Goal: Obtain resource: Obtain resource

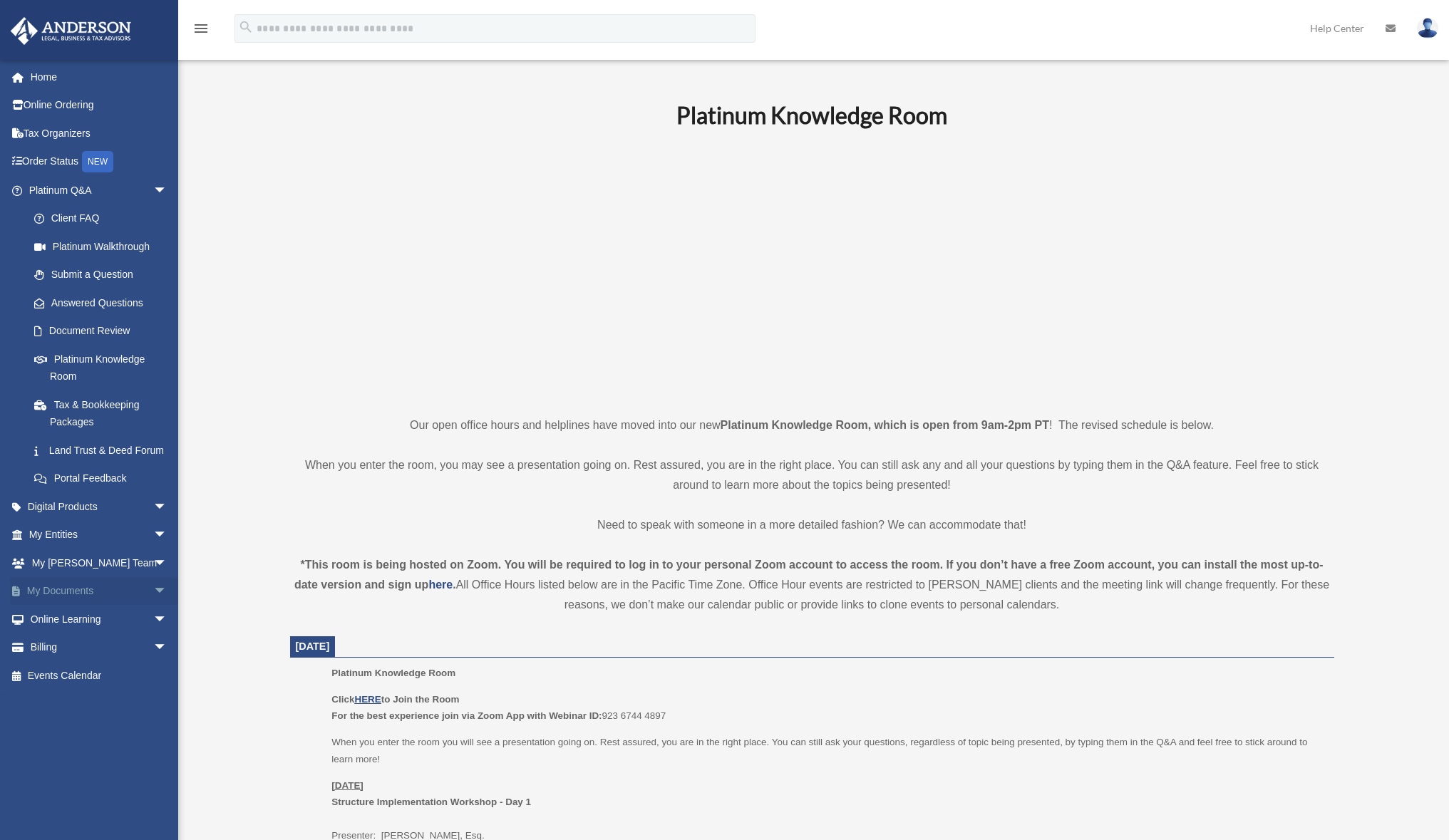
click at [62, 602] on link "My Documents arrow_drop_down" at bounding box center [100, 591] width 179 height 28
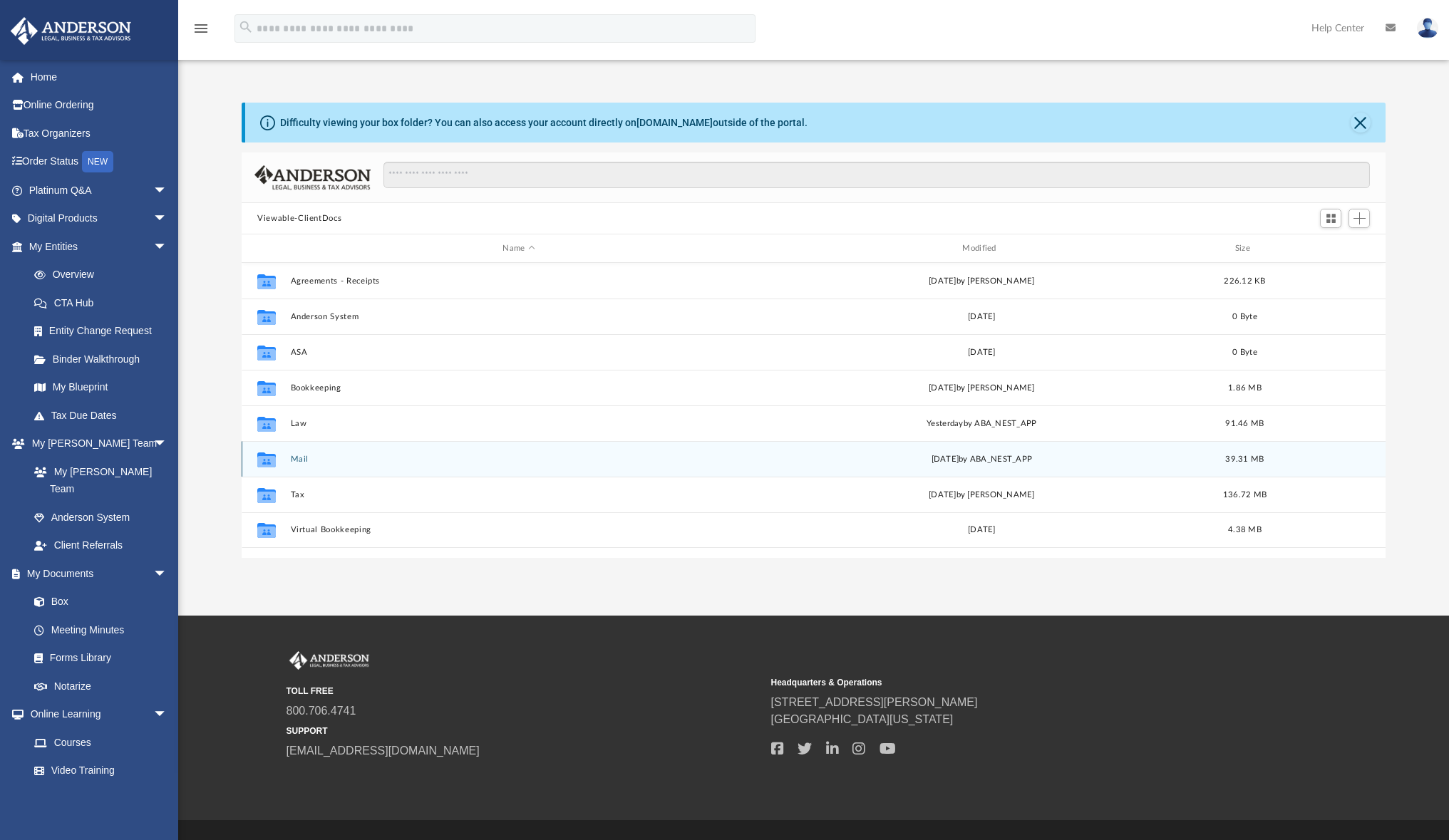
scroll to position [314, 1133]
click at [269, 460] on g "grid" at bounding box center [267, 459] width 19 height 15
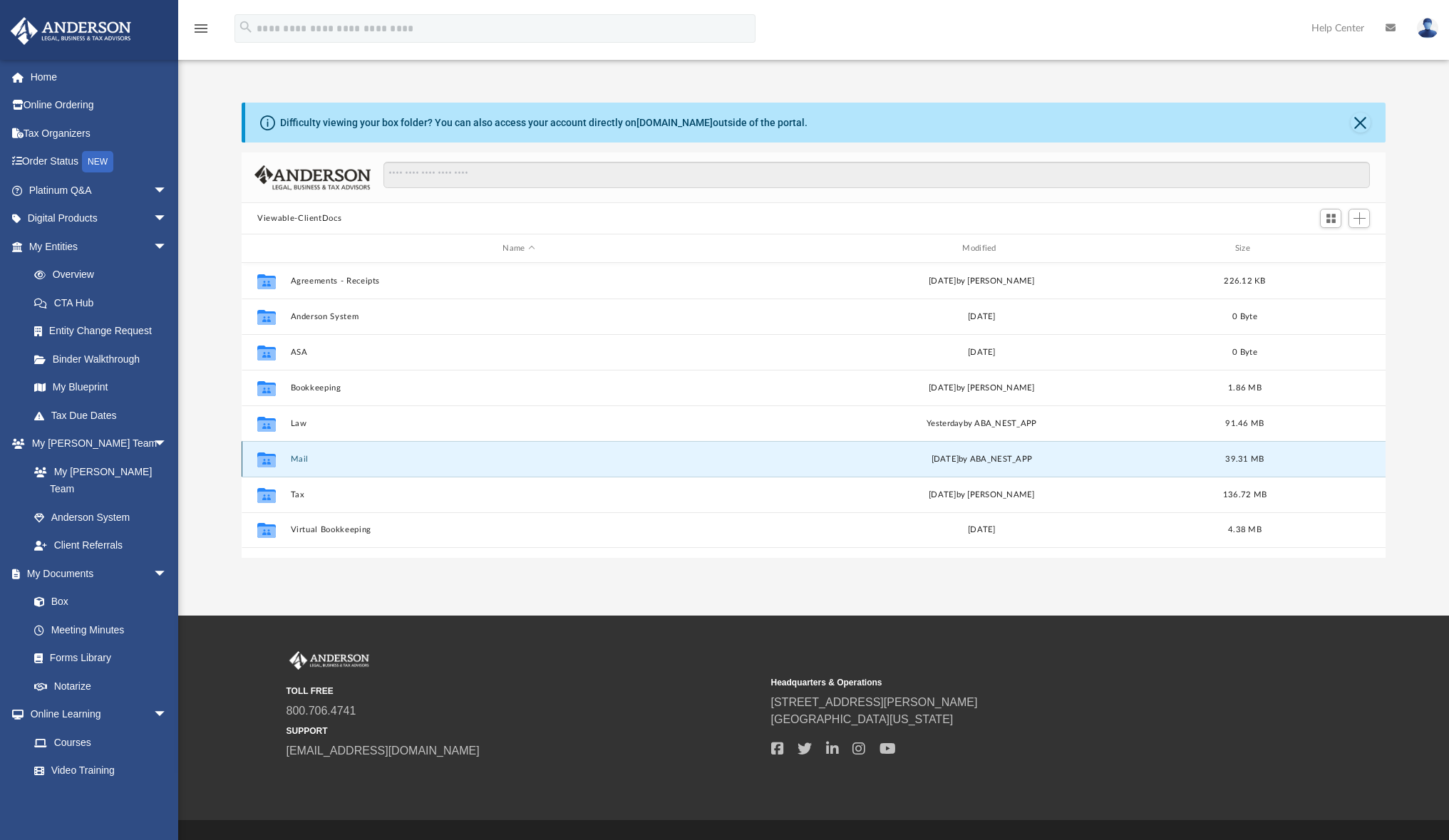
click at [302, 459] on button "Mail" at bounding box center [519, 459] width 457 height 9
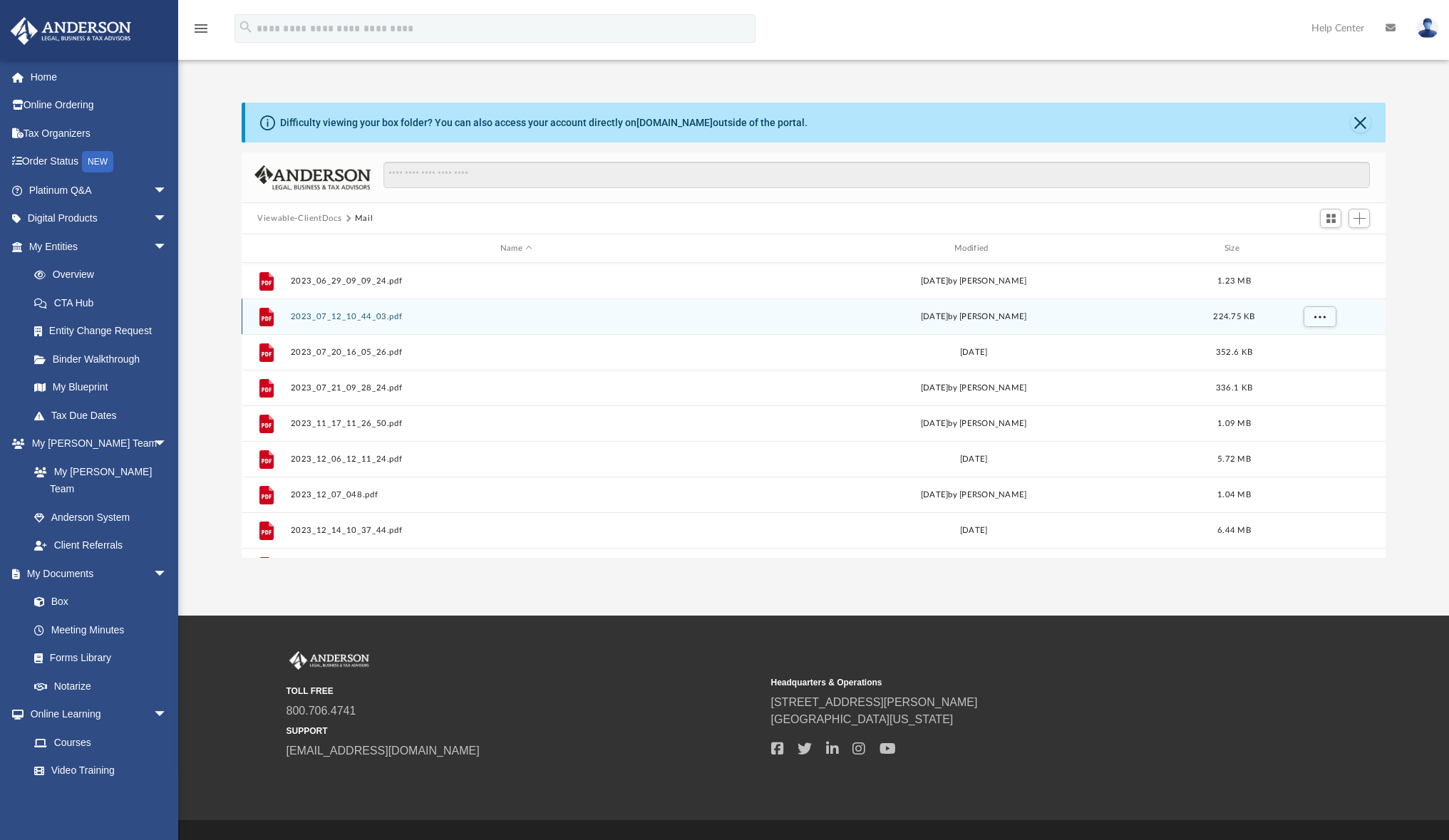
scroll to position [0, 0]
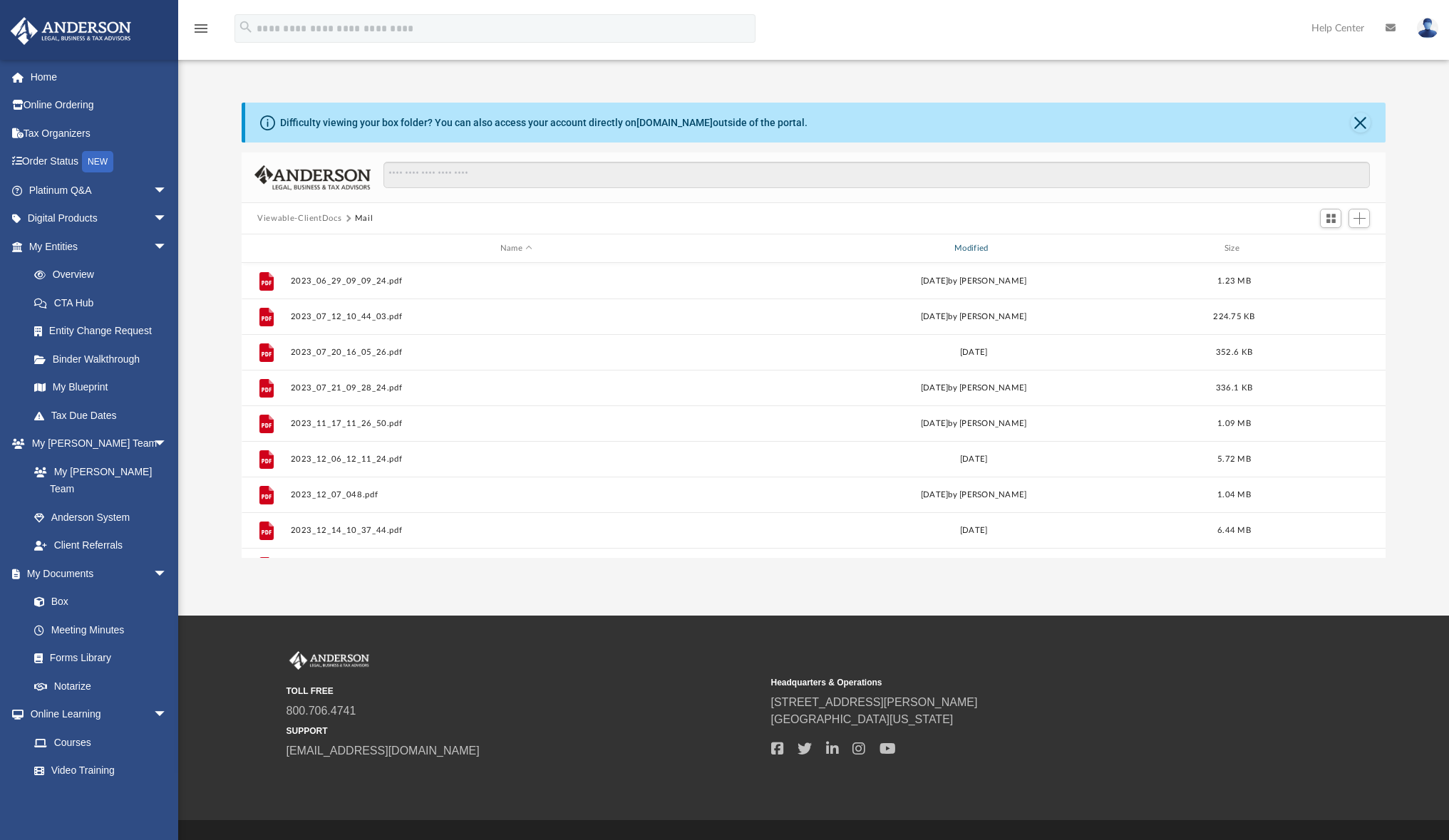
click at [982, 248] on div "Modified" at bounding box center [974, 248] width 452 height 13
click at [1365, 125] on button "Close" at bounding box center [1360, 122] width 20 height 20
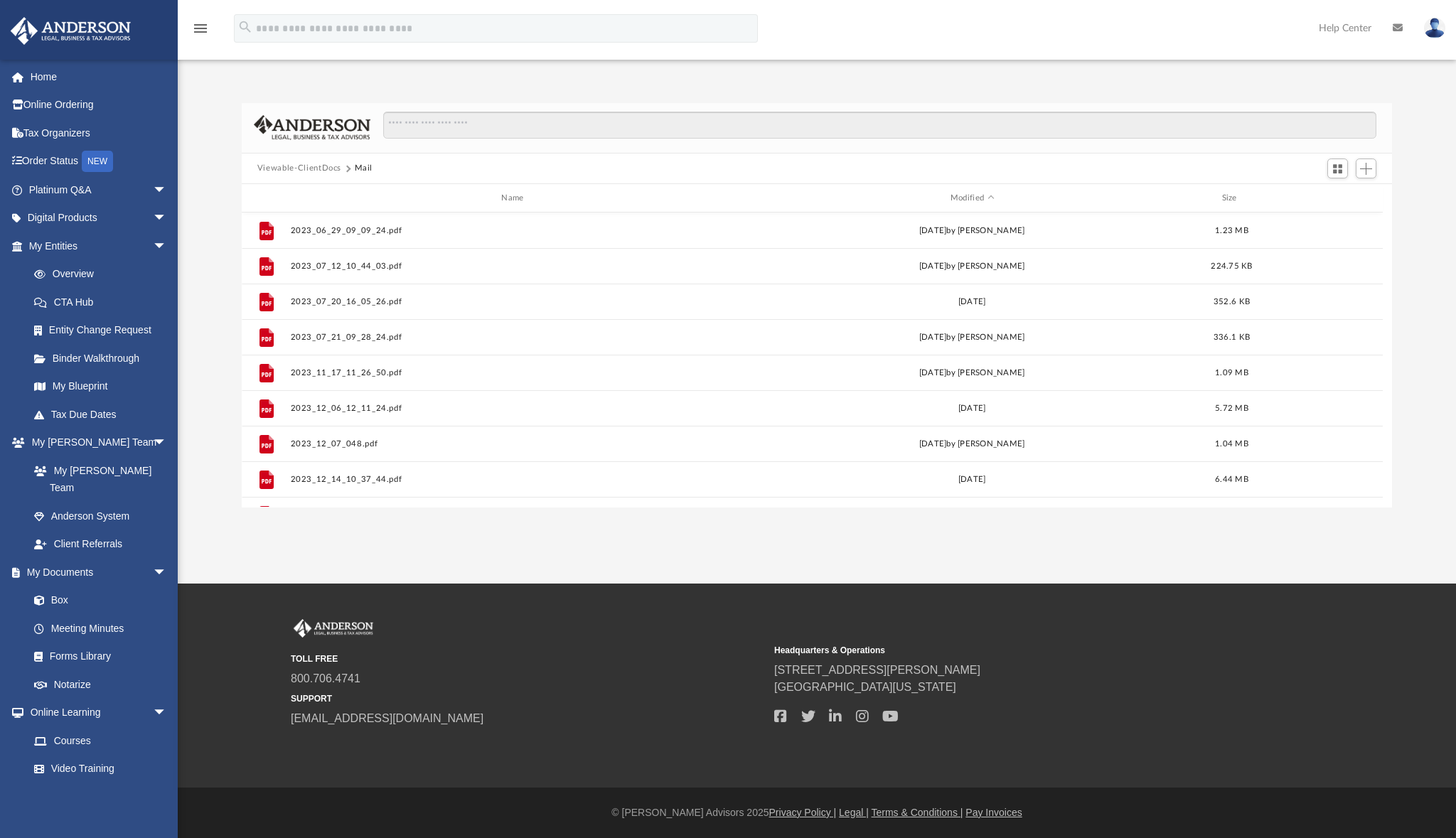
scroll to position [313, 1140]
click at [317, 172] on button "Viewable-ClientDocs" at bounding box center [299, 168] width 84 height 13
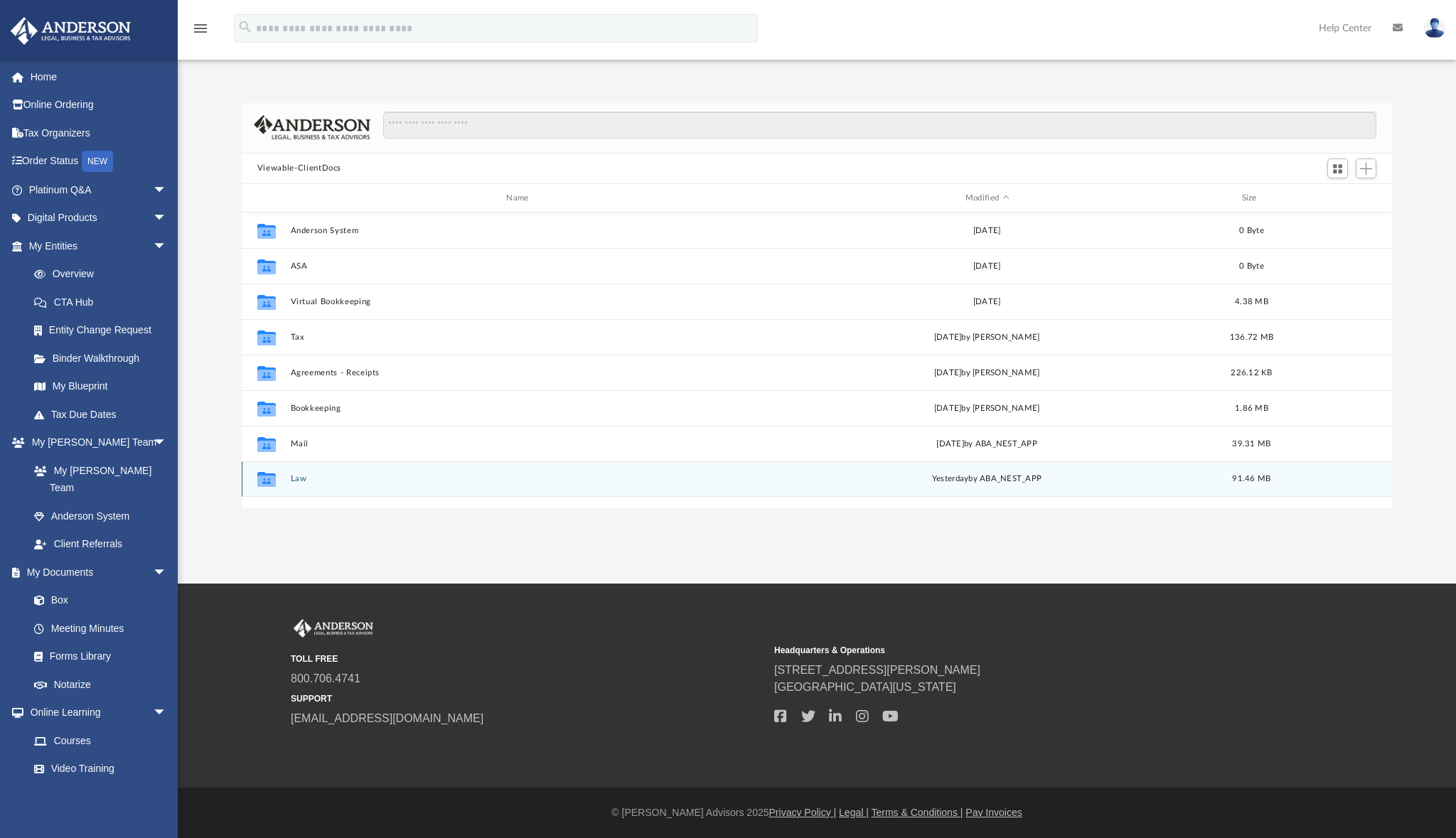
click at [296, 480] on button "Law" at bounding box center [520, 479] width 460 height 9
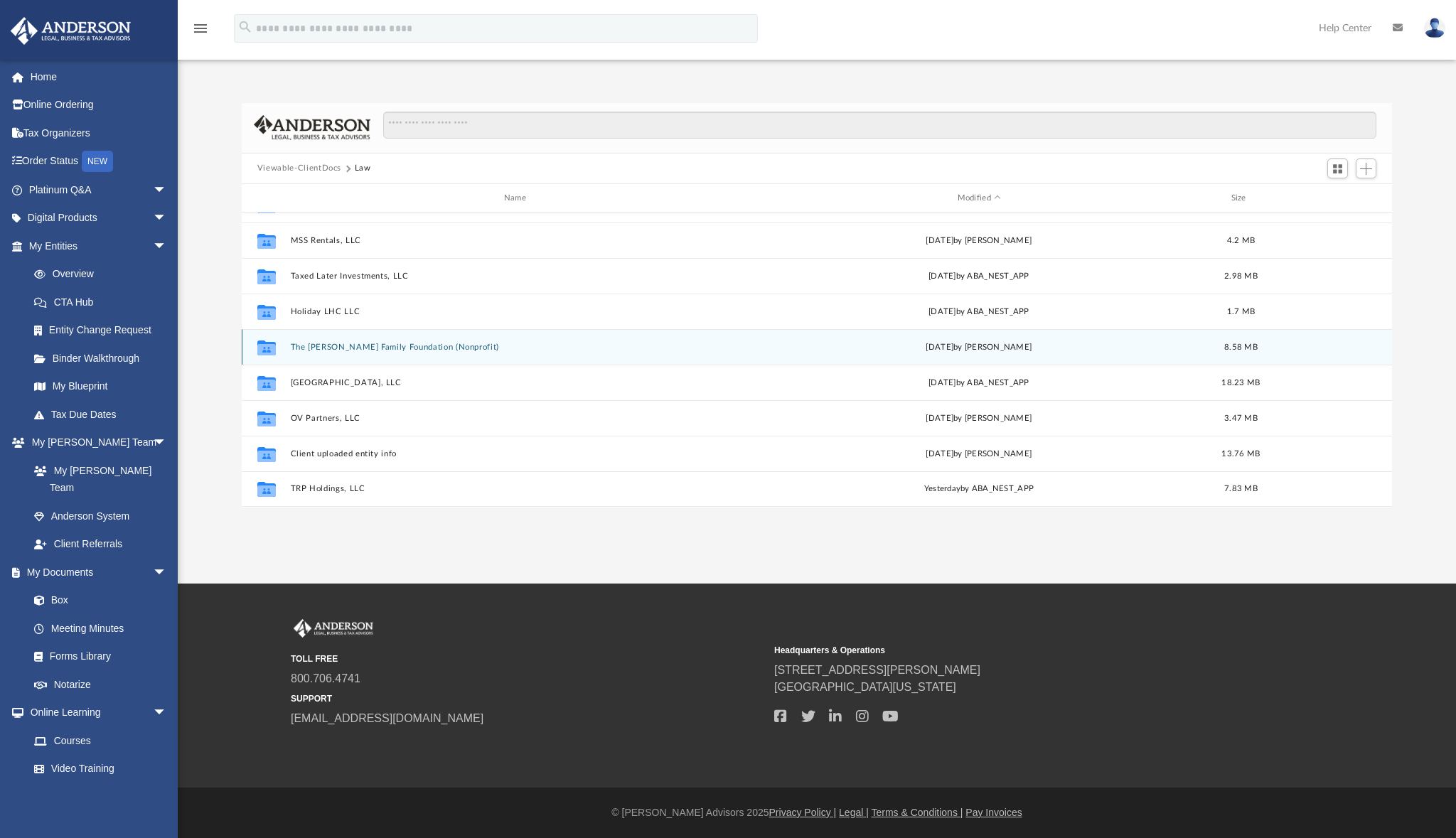
scroll to position [0, 0]
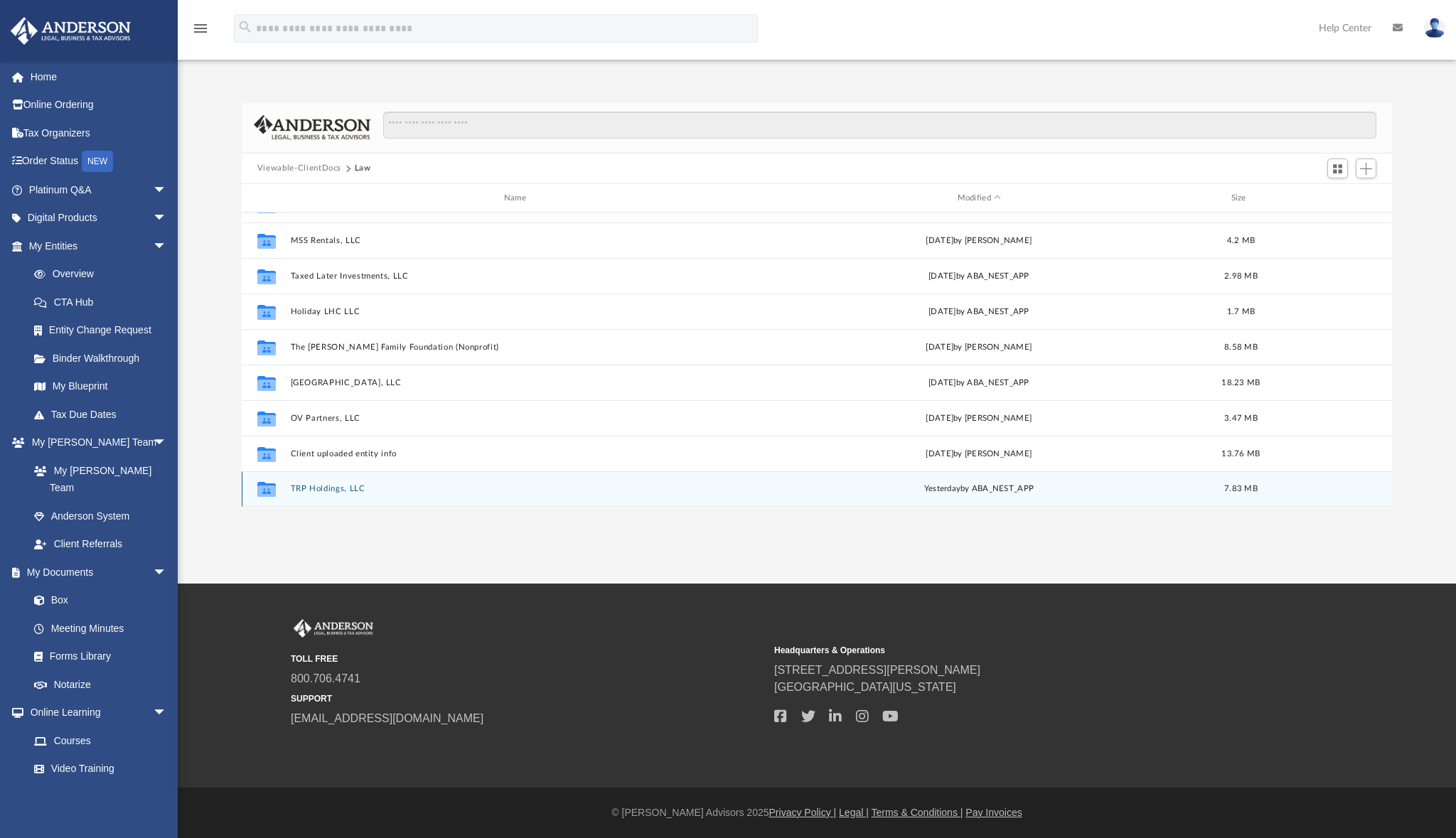
click at [340, 487] on button "TRP Holdings, LLC" at bounding box center [517, 489] width 455 height 9
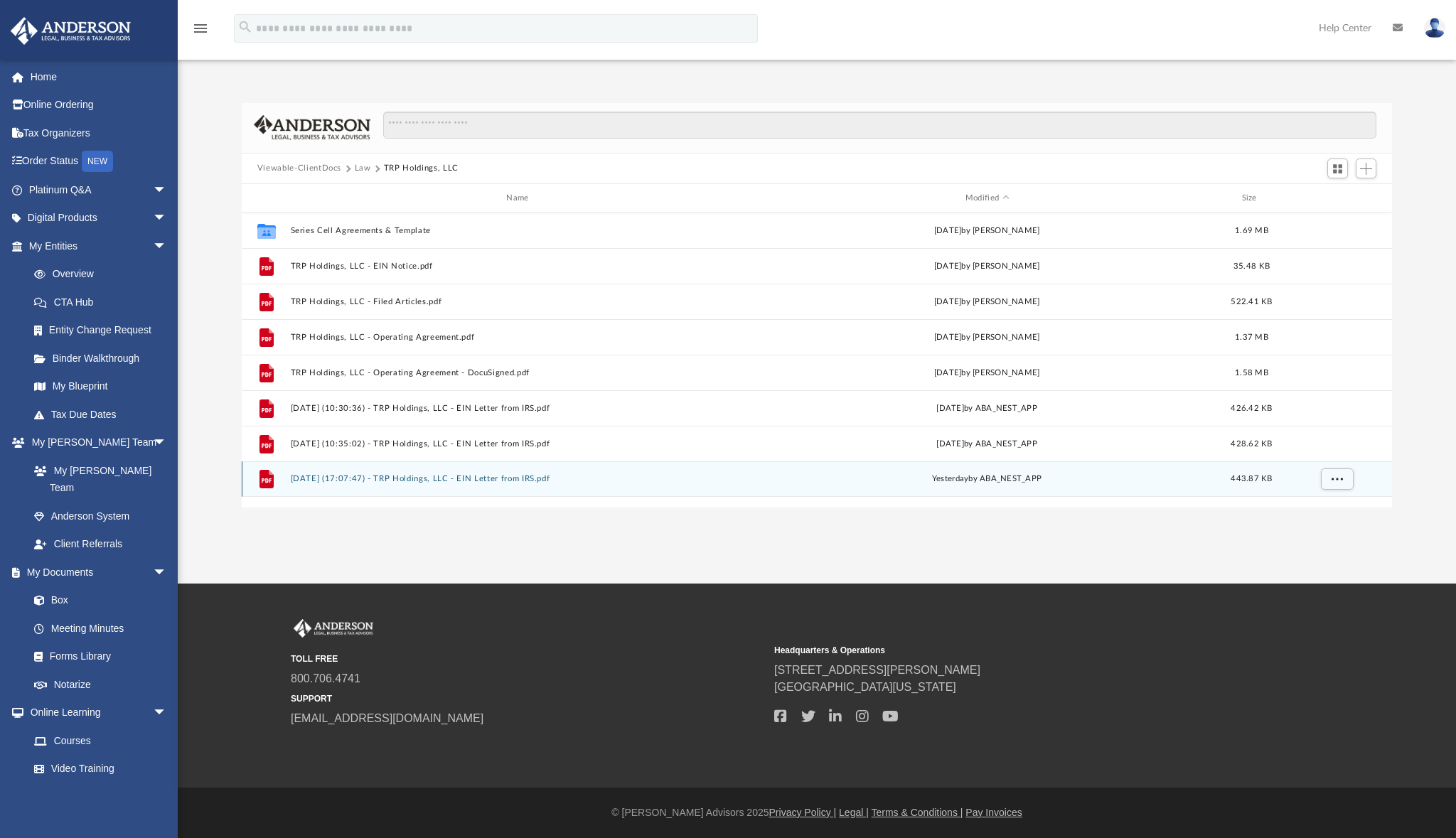
click at [393, 479] on button "2025.08.20 (17:07:47) - TRP Holdings, LLC - EIN Letter from IRS.pdf" at bounding box center [520, 479] width 460 height 9
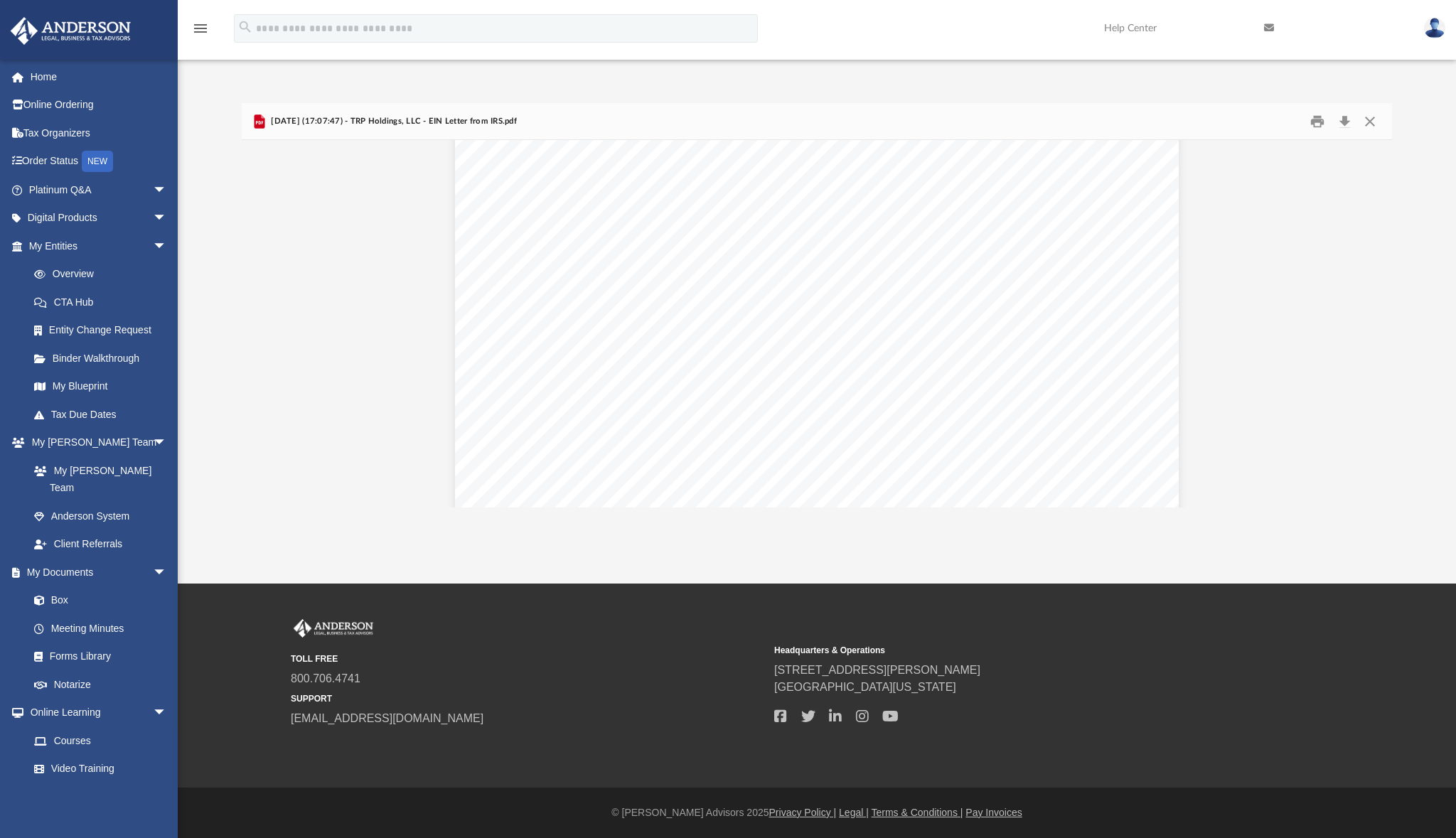
scroll to position [480, 0]
click at [1369, 121] on button "Close" at bounding box center [1369, 121] width 26 height 22
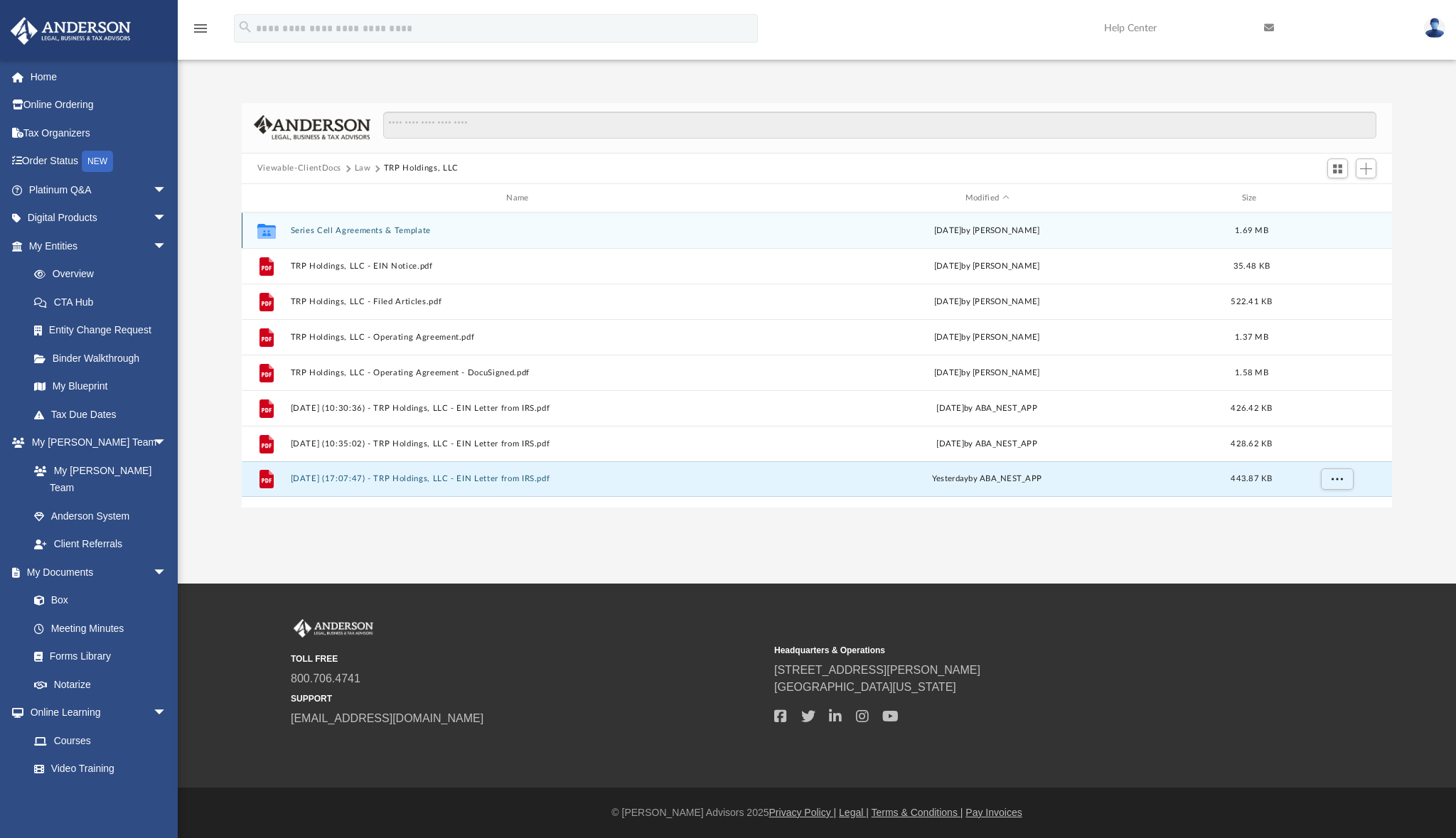
click at [330, 231] on button "Series Cell Agreements & Template" at bounding box center [520, 231] width 460 height 9
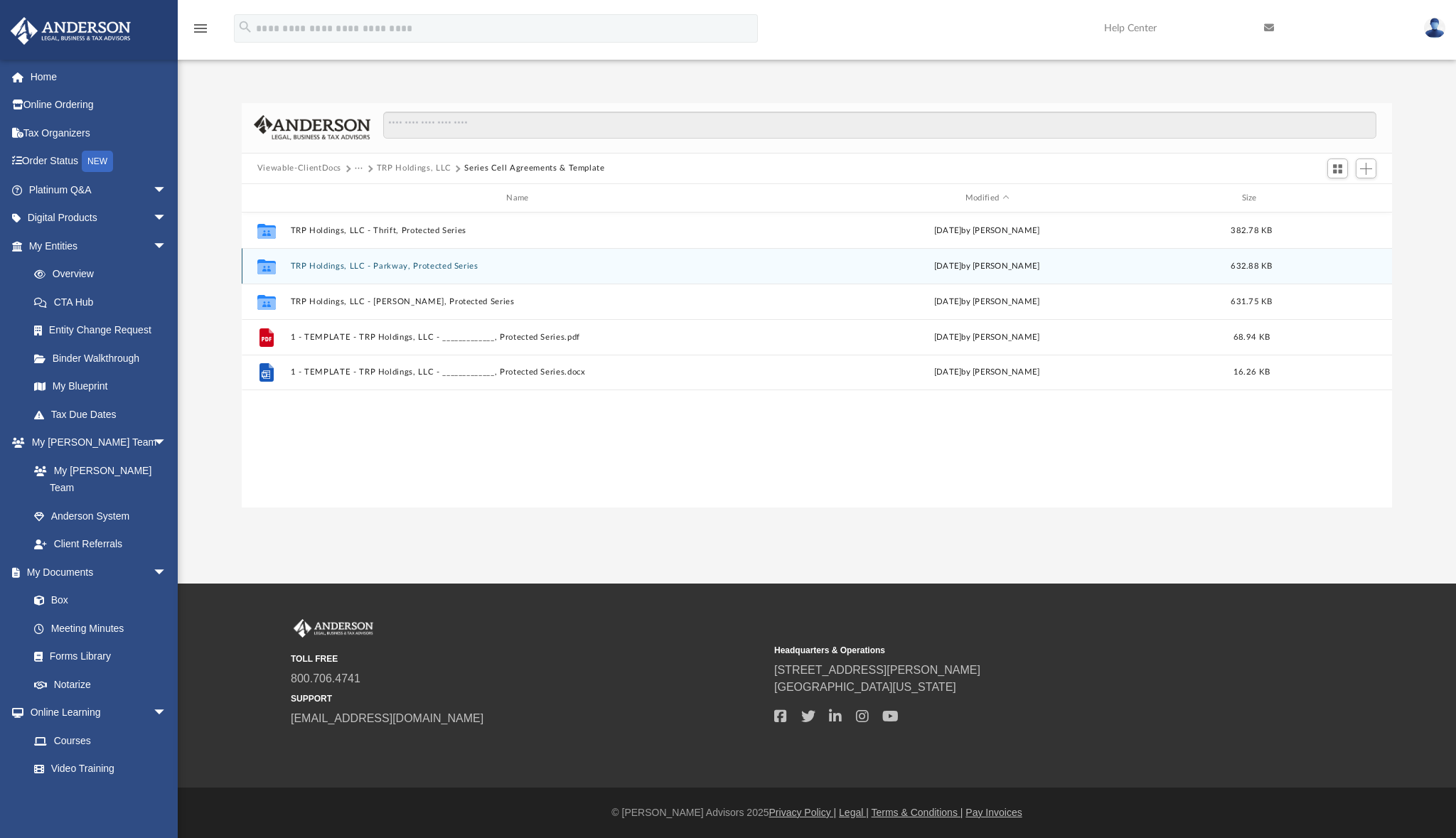
click at [369, 271] on button "TRP Holdings, LLC - Parkway, Protected Series" at bounding box center [520, 266] width 460 height 9
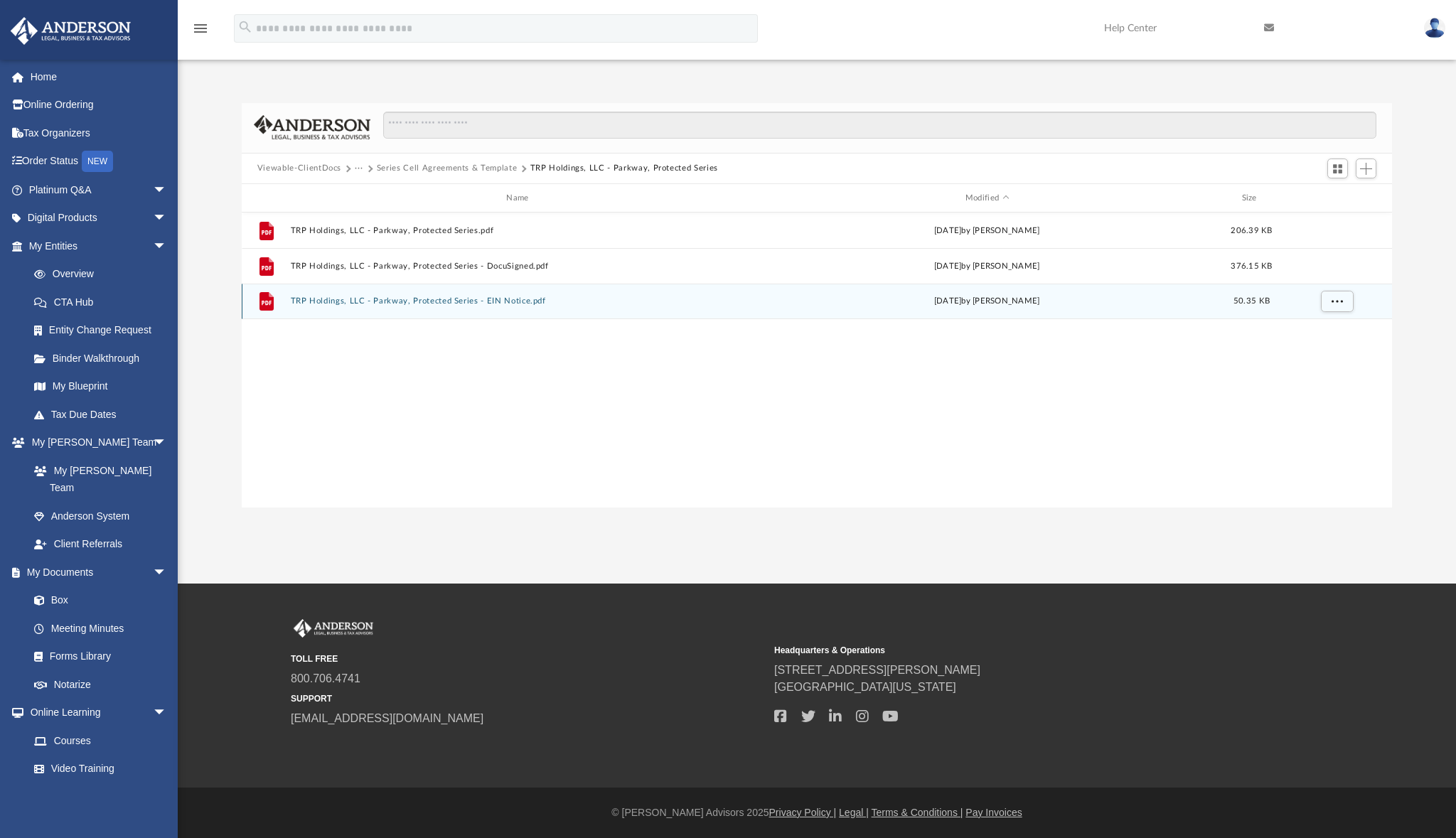
click at [466, 305] on button "TRP Holdings, LLC - Parkway, Protected Series - EIN Notice.pdf" at bounding box center [520, 301] width 460 height 9
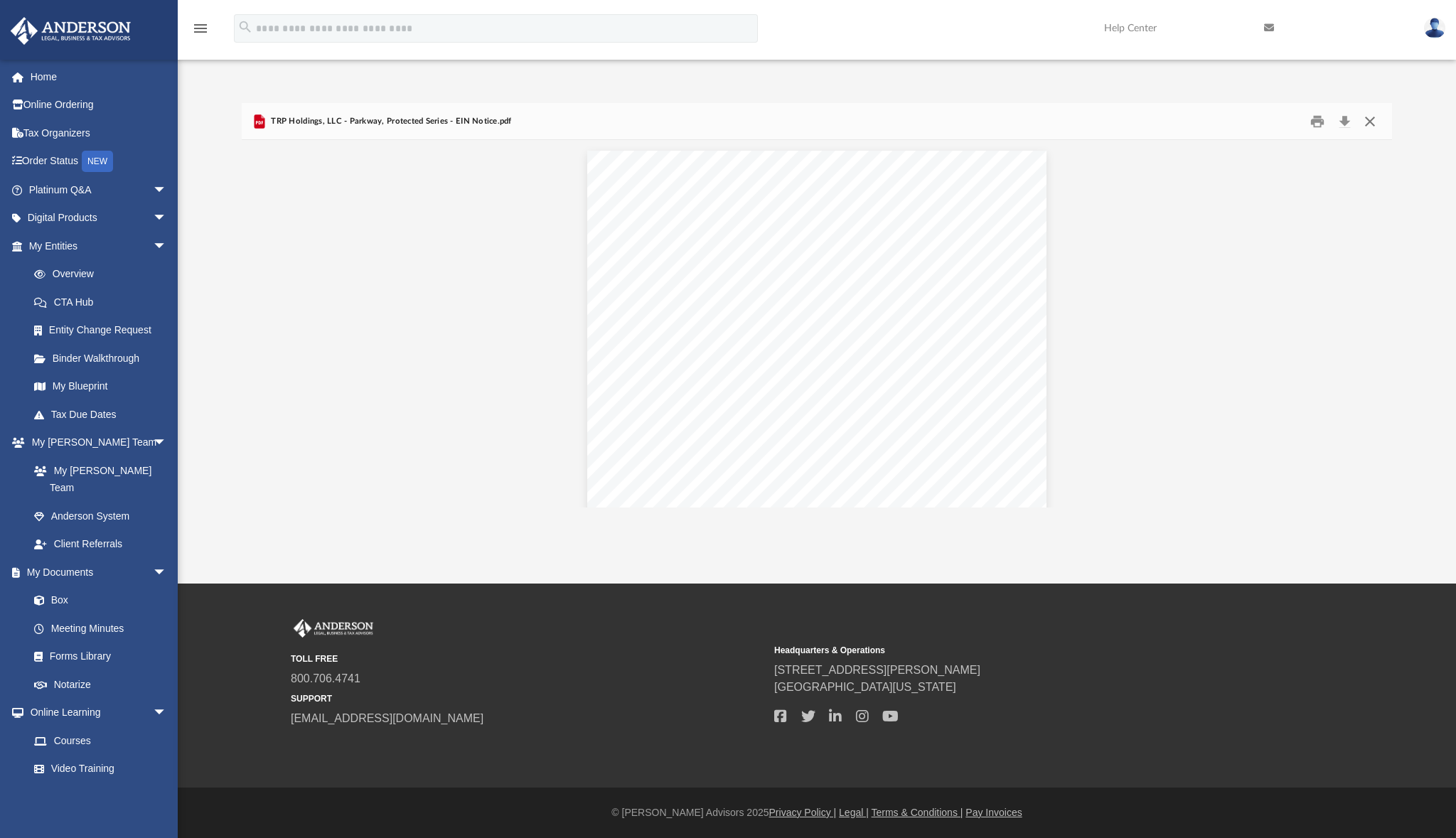
click at [1369, 122] on button "Close" at bounding box center [1369, 121] width 26 height 22
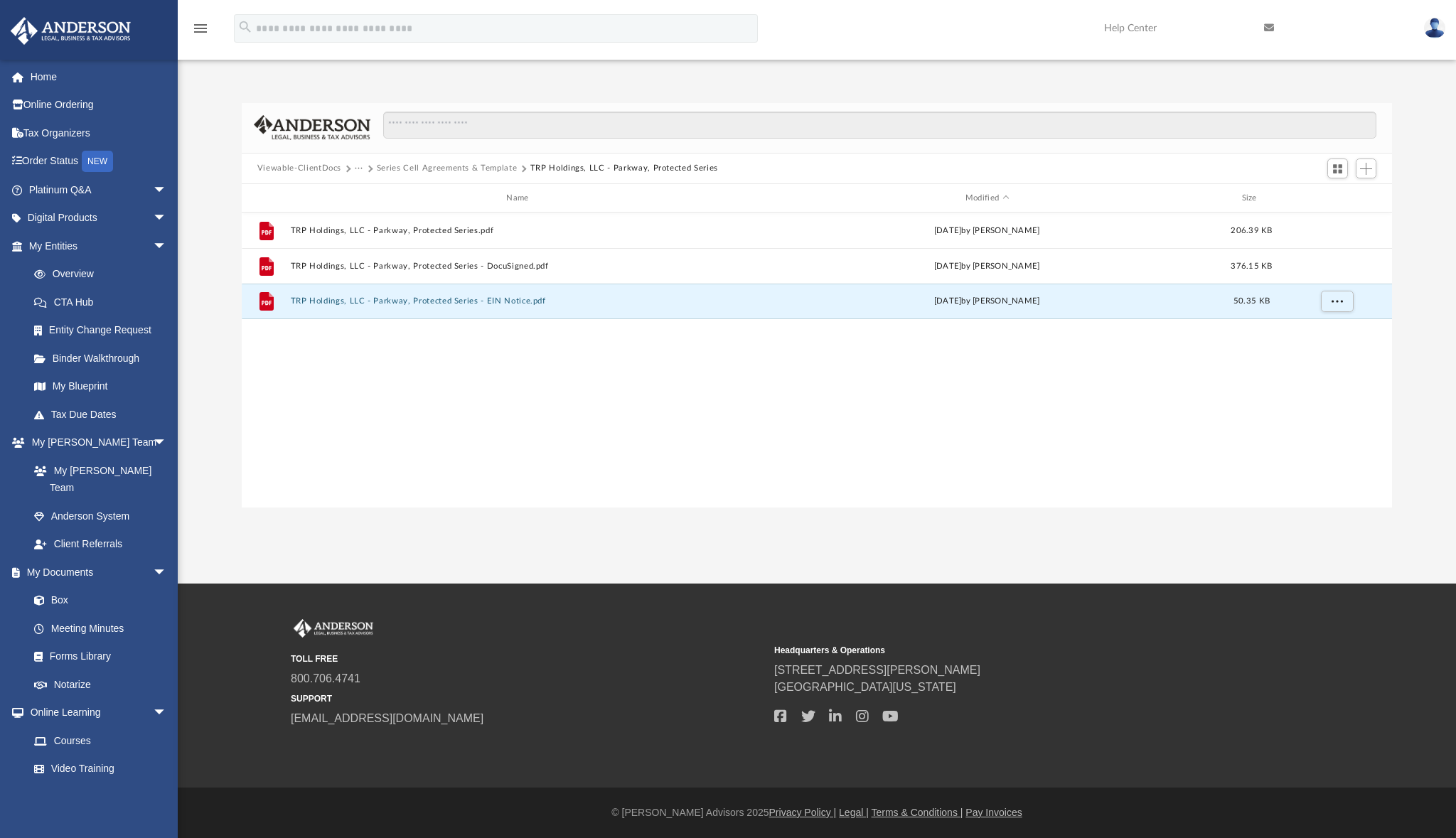
click at [467, 169] on button "Series Cell Agreements & Template" at bounding box center [446, 168] width 140 height 13
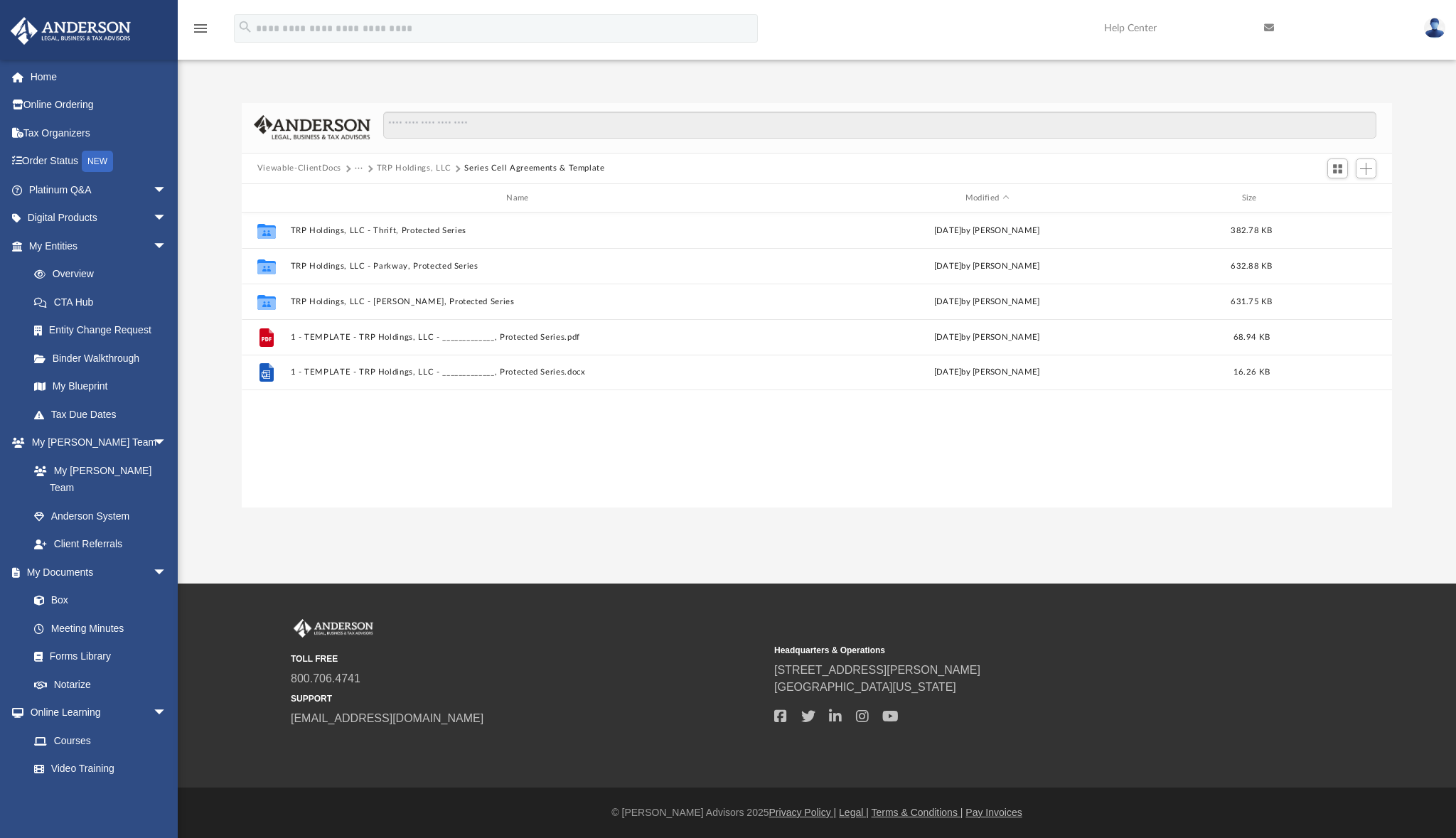
click at [416, 171] on button "TRP Holdings, LLC" at bounding box center [413, 168] width 75 height 13
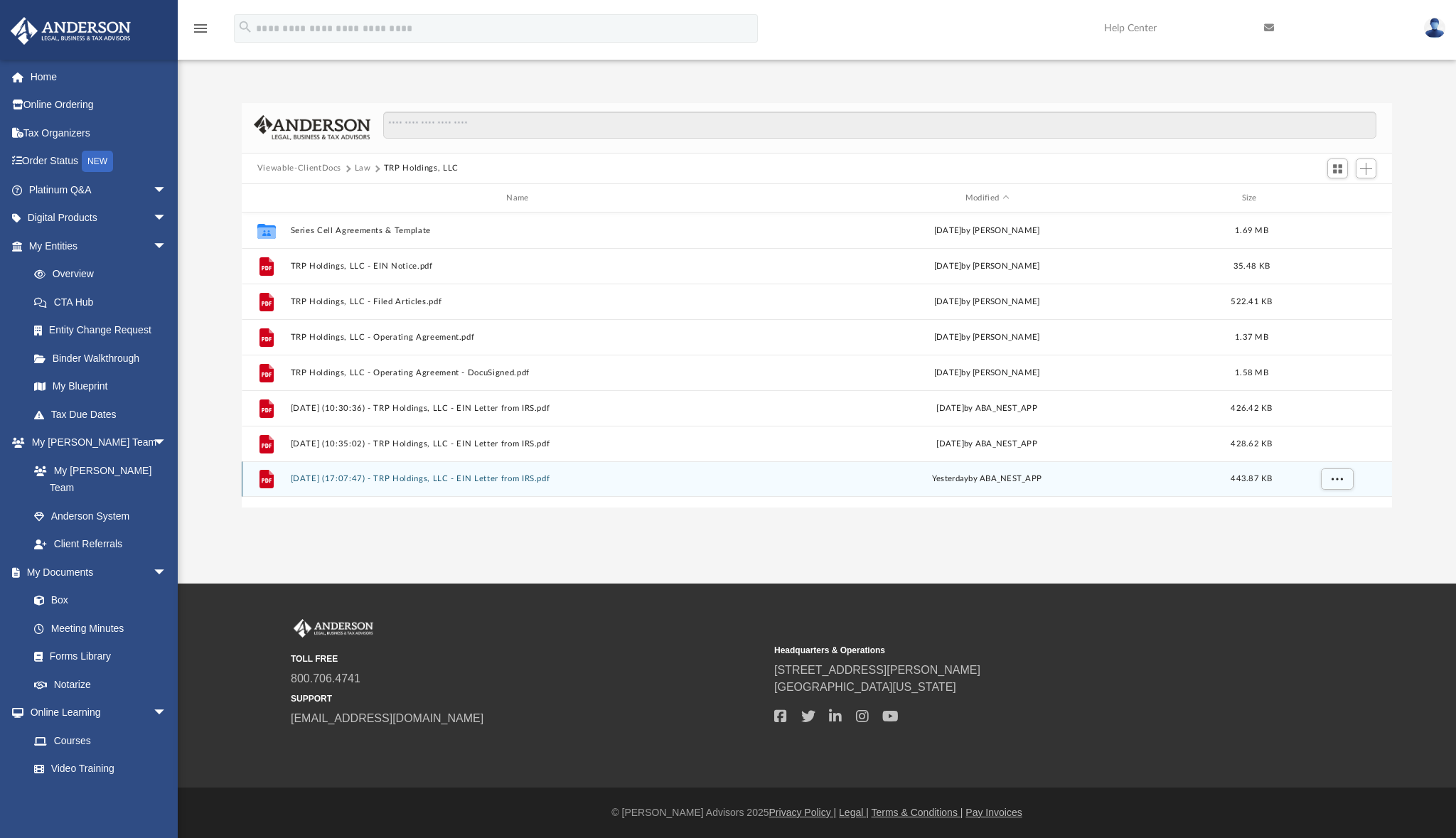
click at [430, 480] on button "2025.08.20 (17:07:47) - TRP Holdings, LLC - EIN Letter from IRS.pdf" at bounding box center [520, 479] width 460 height 9
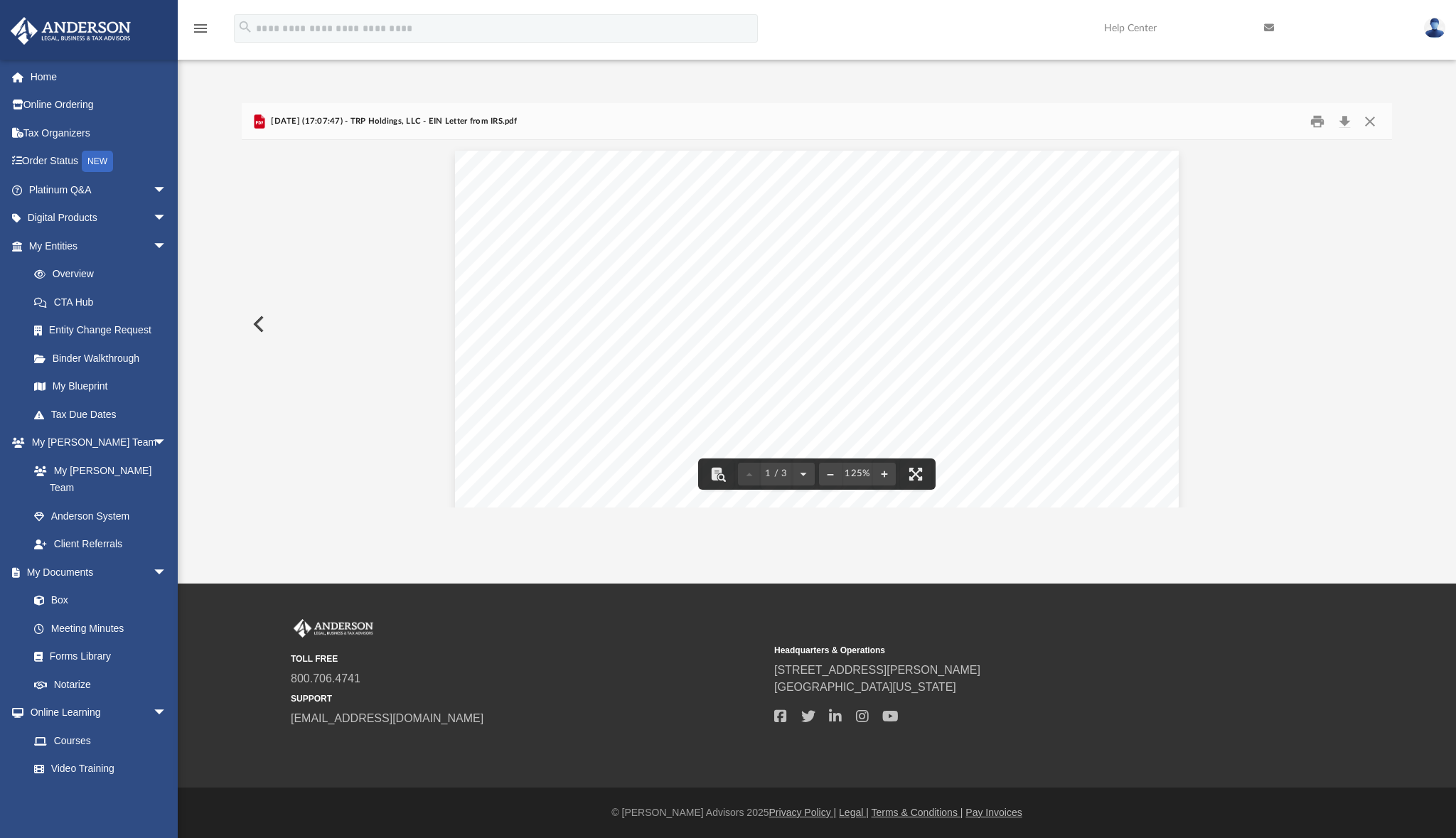
scroll to position [0, 0]
click at [1371, 122] on button "Close" at bounding box center [1369, 121] width 26 height 22
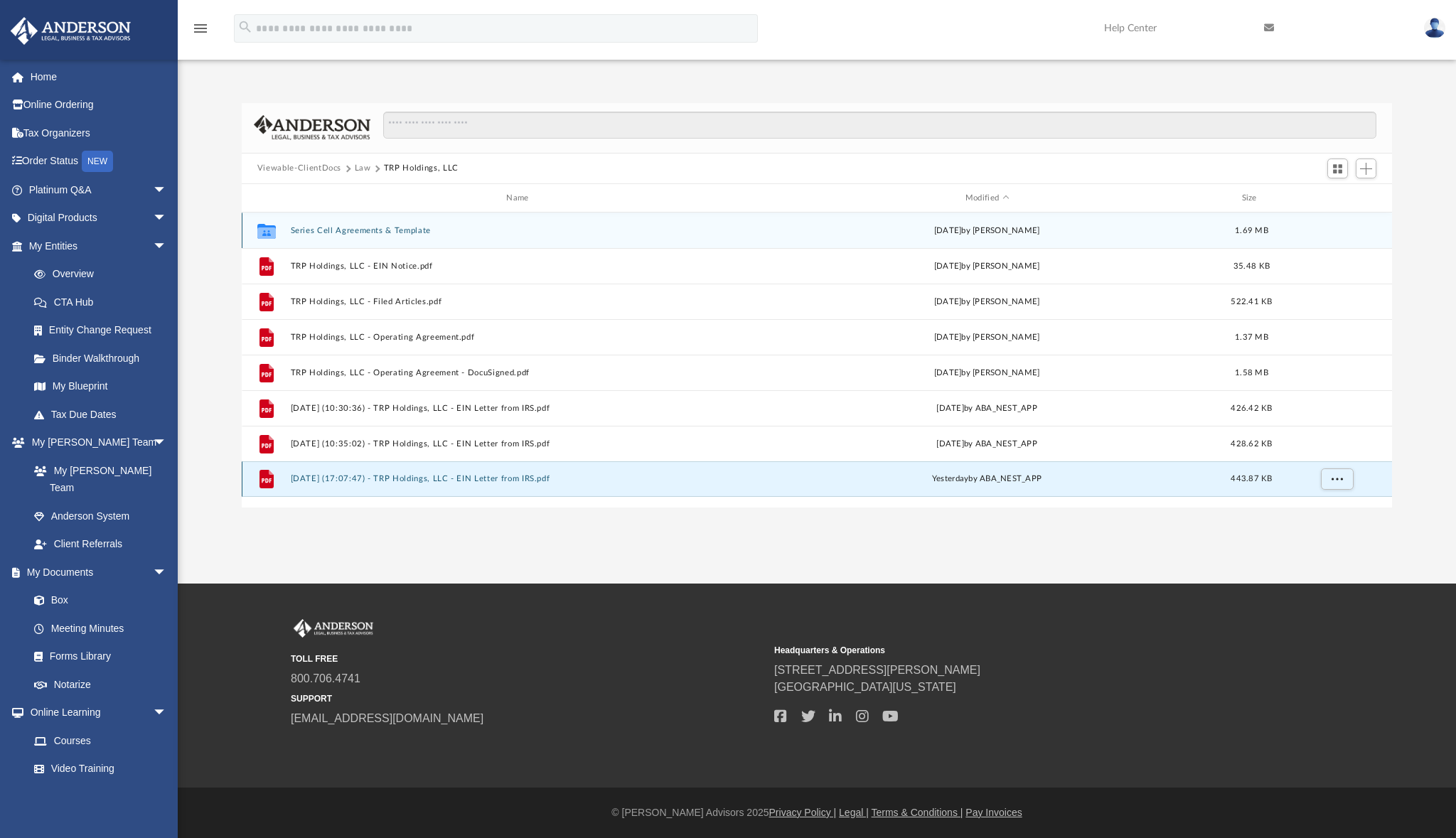
drag, startPoint x: 326, startPoint y: 483, endPoint x: 351, endPoint y: 229, distance: 255.2
click at [351, 229] on div "Collaborated Folder Series Cell Agreements & Template Mon Aug 11 2025 by Crayto…" at bounding box center [816, 355] width 1150 height 285
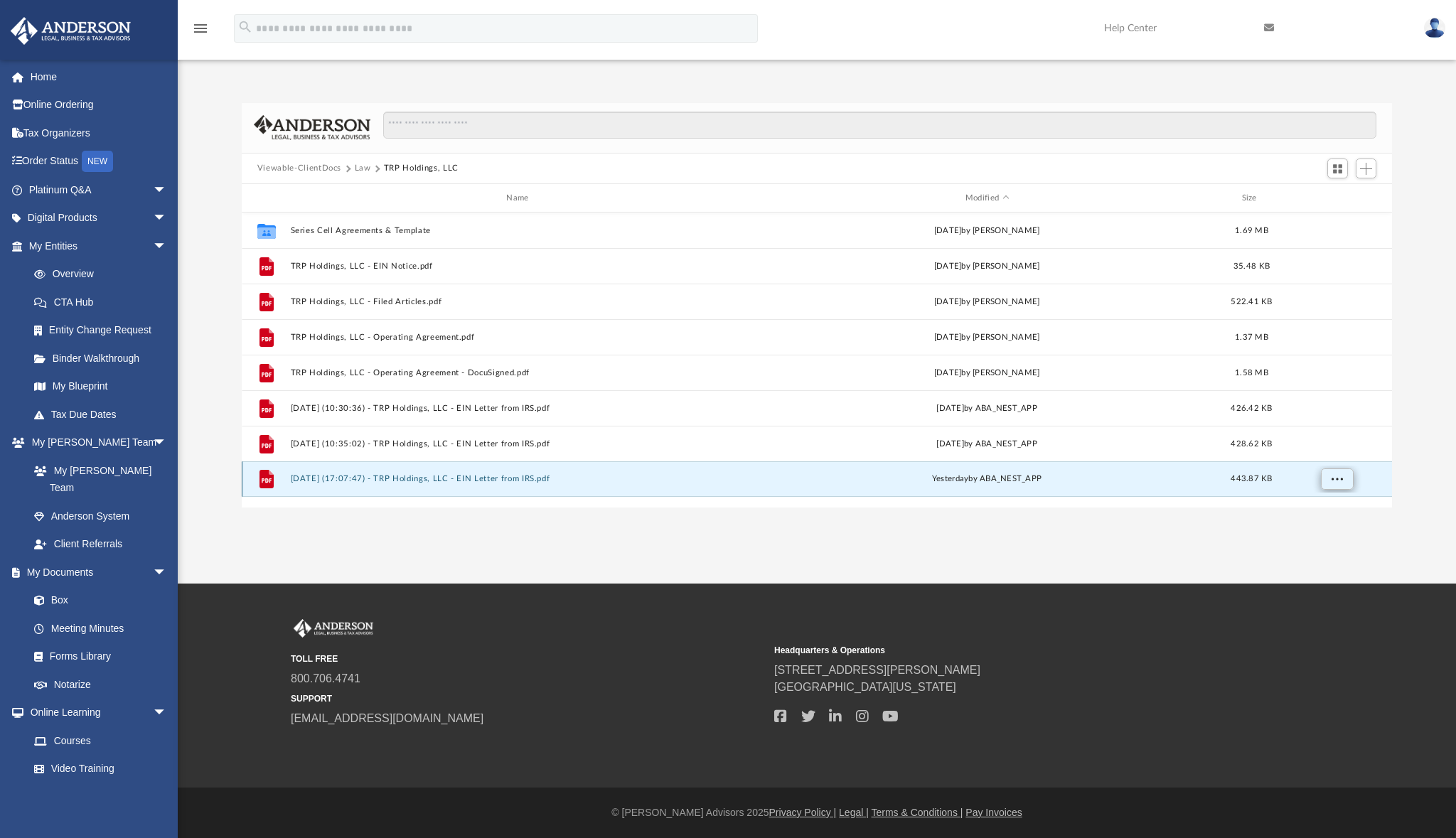
click at [1340, 483] on span "More options" at bounding box center [1336, 479] width 11 height 8
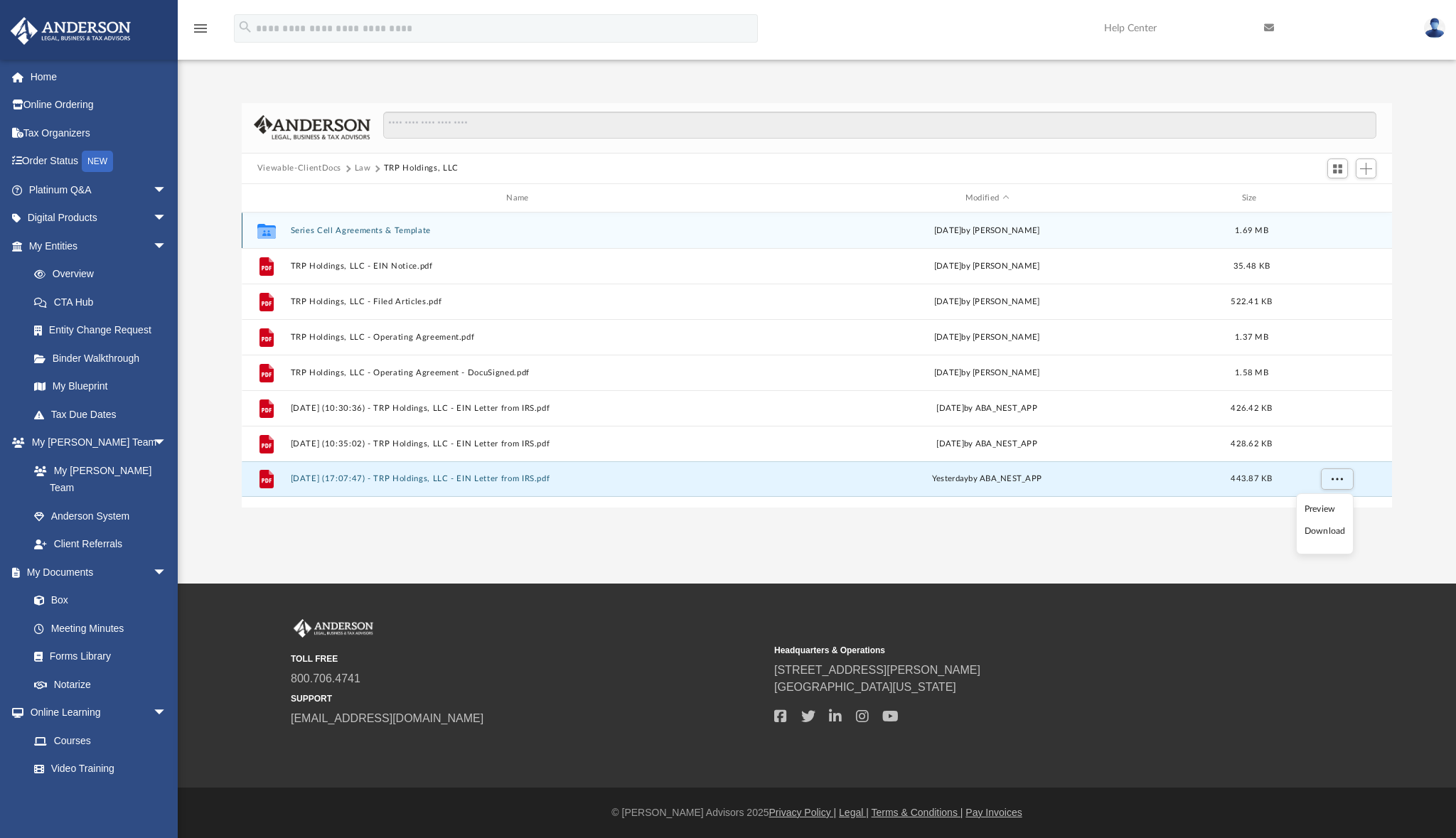
click at [386, 235] on button "Series Cell Agreements & Template" at bounding box center [520, 231] width 460 height 9
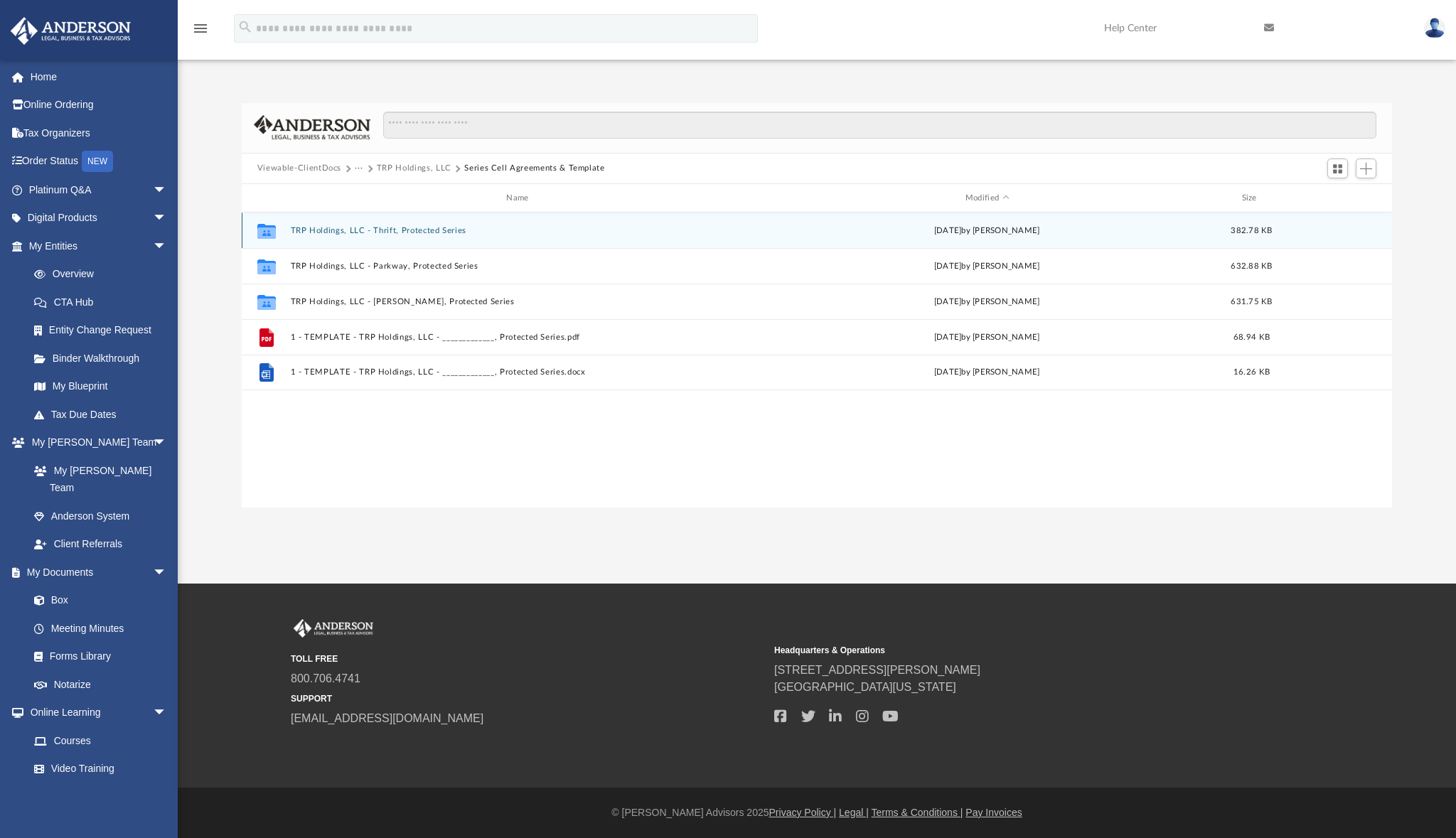
click at [407, 227] on button "TRP Holdings, LLC - Thrift, Protected Series" at bounding box center [520, 231] width 460 height 9
